Goal: Download file/media

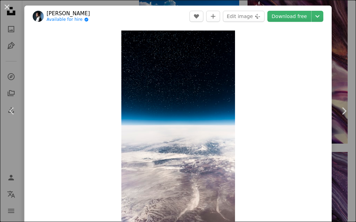
scroll to position [68, 0]
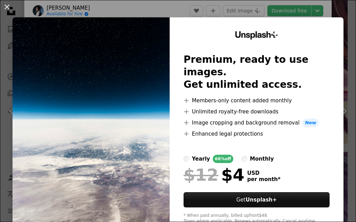
click at [124, 122] on img at bounding box center [91, 127] width 157 height 221
click at [7, 7] on button "An X shape" at bounding box center [7, 7] width 8 height 8
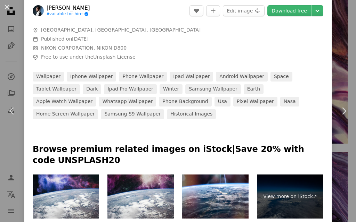
scroll to position [246, 0]
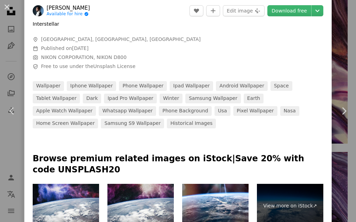
click at [190, 82] on link "ipad wallpaper" at bounding box center [191, 86] width 43 height 10
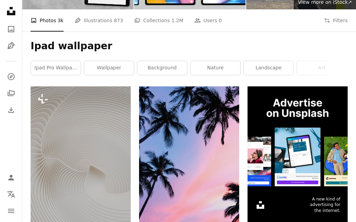
scroll to position [75, 0]
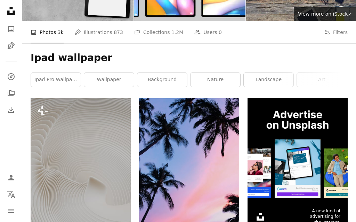
click at [275, 78] on link "landscape" at bounding box center [269, 80] width 50 height 14
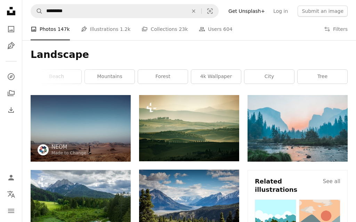
scroll to position [0, 318]
click at [223, 72] on link "4k wallpaper" at bounding box center [216, 77] width 50 height 14
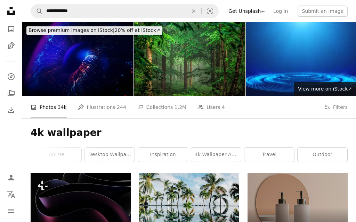
click at [335, 104] on button "Filters Filters" at bounding box center [336, 107] width 24 height 22
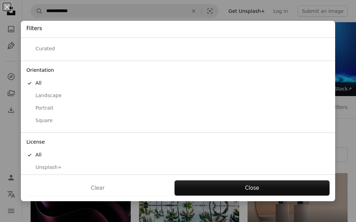
scroll to position [36, 0]
click at [60, 89] on button "Landscape" at bounding box center [178, 95] width 314 height 13
click at [268, 187] on button "Apply" at bounding box center [251, 188] width 155 height 15
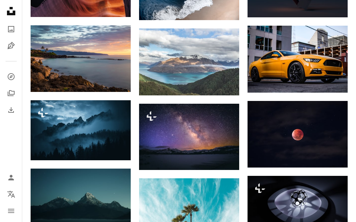
scroll to position [1411, 0]
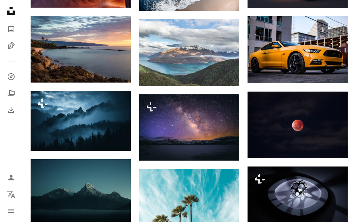
click at [108, 143] on button "A lock Download" at bounding box center [104, 138] width 39 height 11
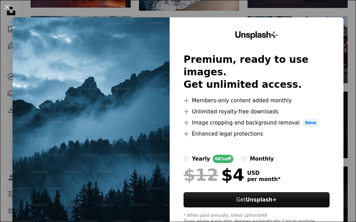
click at [5, 4] on button "An X shape" at bounding box center [7, 7] width 8 height 8
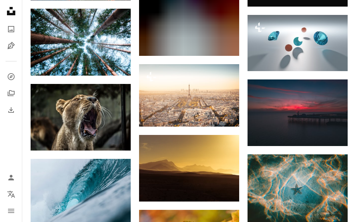
scroll to position [2867, 0]
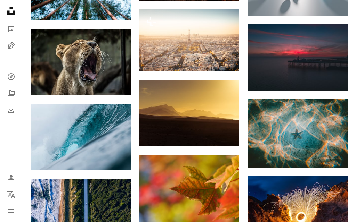
click at [332, 160] on icon "Arrow pointing down" at bounding box center [334, 155] width 6 height 8
